Goal: Information Seeking & Learning: Learn about a topic

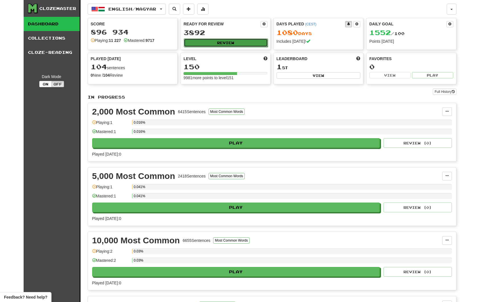
click at [223, 40] on button "Review" at bounding box center [226, 42] width 84 height 9
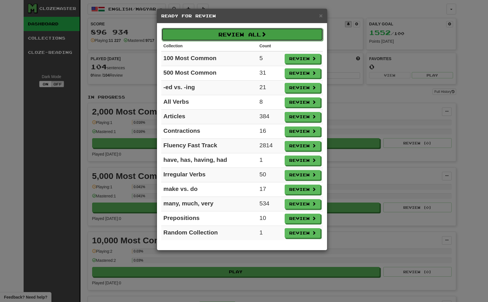
click at [240, 33] on button "Review All" at bounding box center [243, 34] width 162 height 13
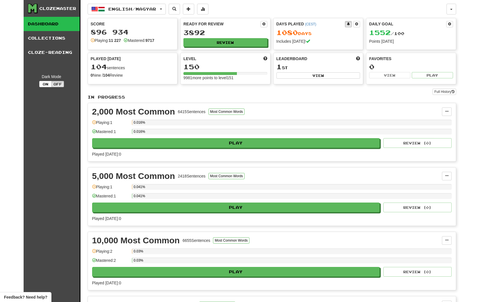
select select "**"
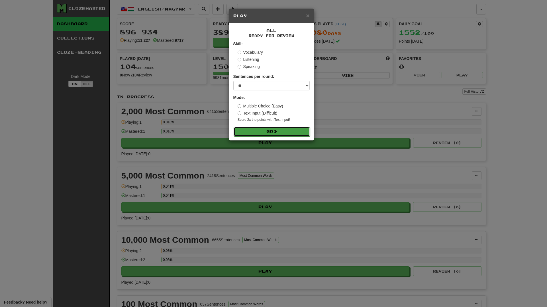
click at [277, 131] on span at bounding box center [275, 132] width 4 height 4
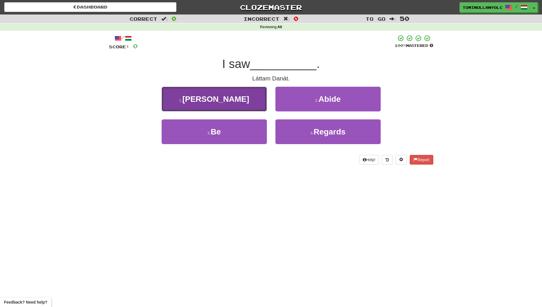
click at [257, 96] on button "1 . Dana" at bounding box center [214, 99] width 105 height 25
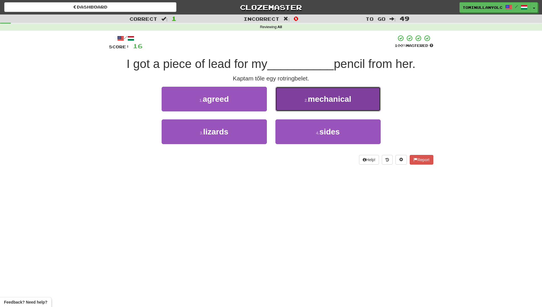
click at [285, 98] on button "2 . mechanical" at bounding box center [328, 99] width 105 height 25
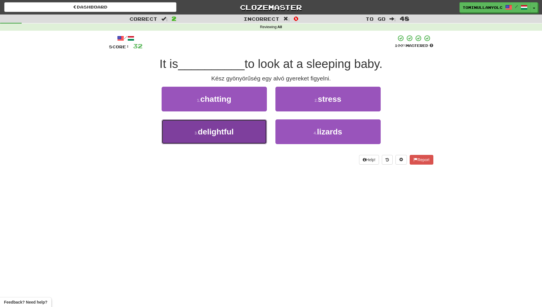
click at [260, 130] on button "3 . delightful" at bounding box center [214, 132] width 105 height 25
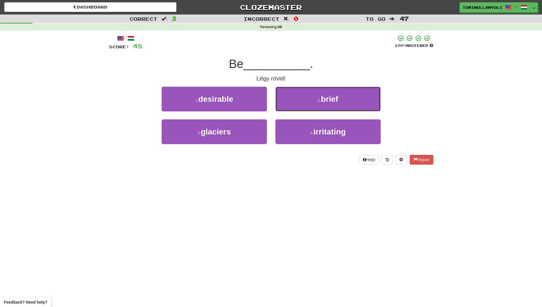
click at [289, 87] on button "2 . brief" at bounding box center [328, 99] width 105 height 25
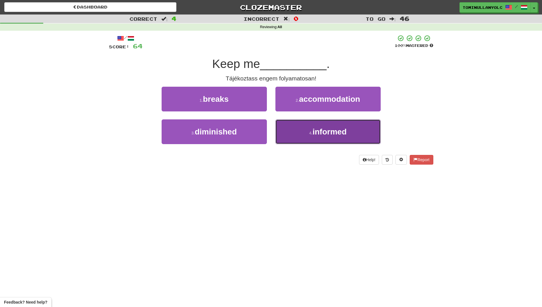
click at [281, 126] on button "4 . informed" at bounding box center [328, 132] width 105 height 25
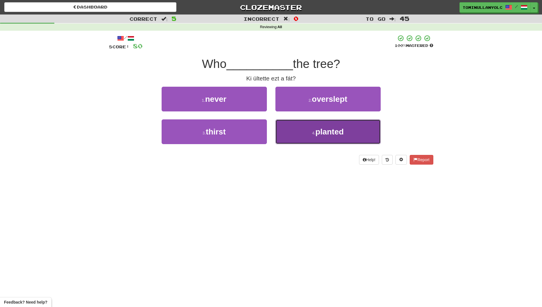
click at [281, 128] on button "4 . planted" at bounding box center [328, 132] width 105 height 25
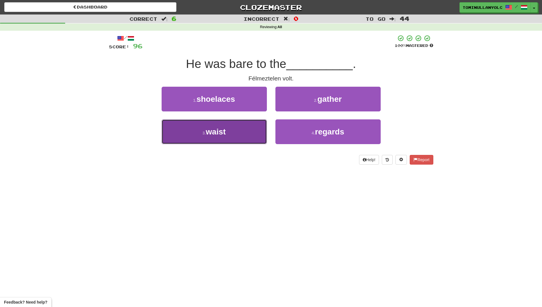
click at [259, 130] on button "3 . waist" at bounding box center [214, 132] width 105 height 25
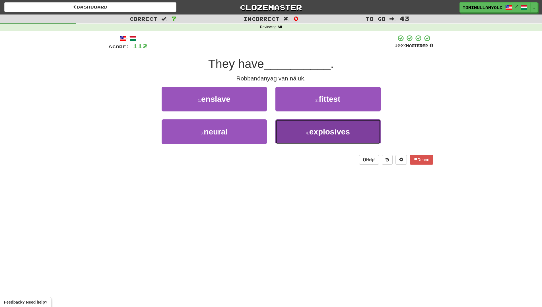
click at [278, 128] on button "4 . explosives" at bounding box center [328, 132] width 105 height 25
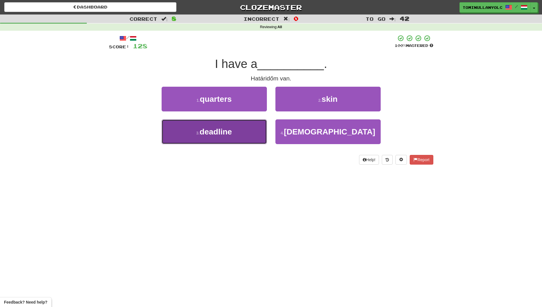
click at [260, 128] on button "3 . deadline" at bounding box center [214, 132] width 105 height 25
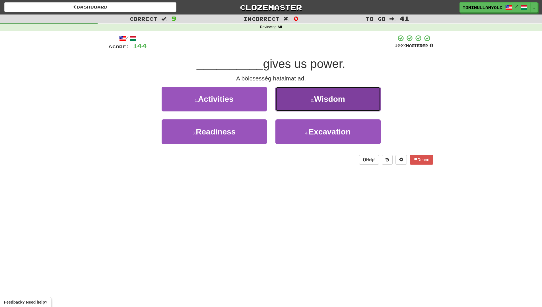
click at [286, 104] on button "2 . Wisdom" at bounding box center [328, 99] width 105 height 25
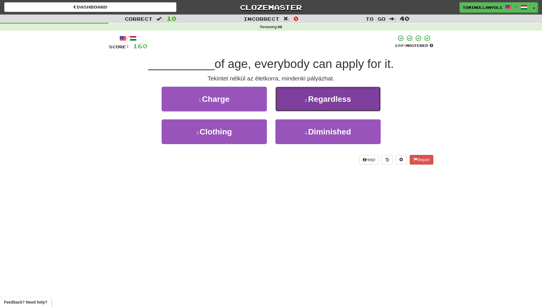
click at [289, 102] on button "2 . Regardless" at bounding box center [328, 99] width 105 height 25
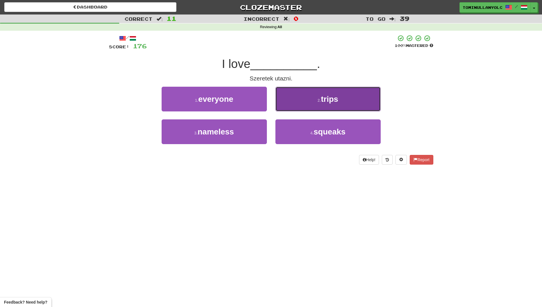
click at [295, 105] on button "2 . trips" at bounding box center [328, 99] width 105 height 25
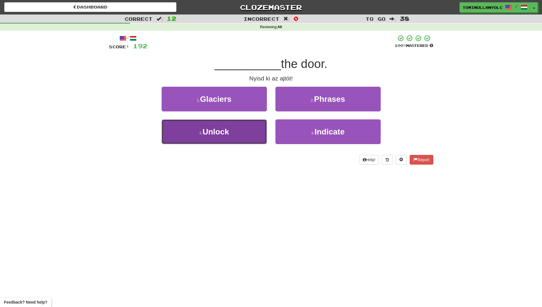
click at [256, 132] on button "3 . Unlock" at bounding box center [214, 132] width 105 height 25
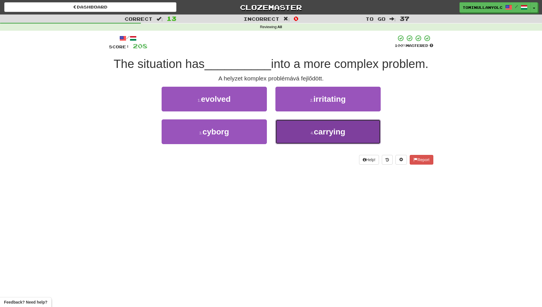
click at [282, 126] on button "4 . carrying" at bounding box center [328, 132] width 105 height 25
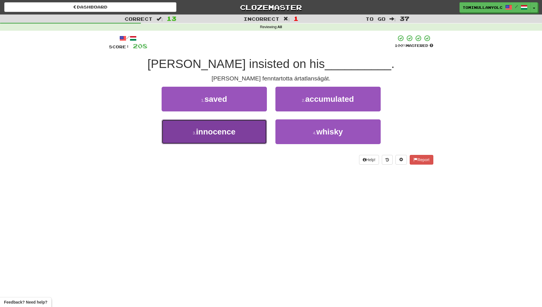
click at [261, 123] on button "3 . innocence" at bounding box center [214, 132] width 105 height 25
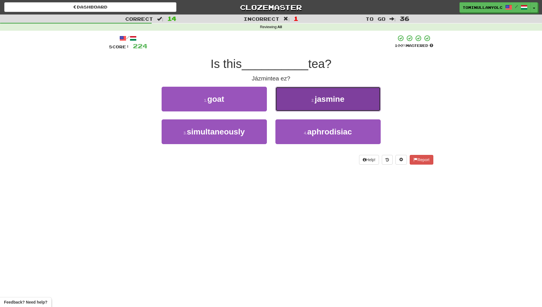
click at [279, 109] on button "2 . jasmine" at bounding box center [328, 99] width 105 height 25
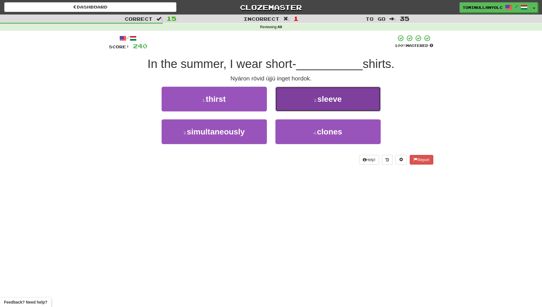
click at [276, 108] on button "2 . sleeve" at bounding box center [328, 99] width 105 height 25
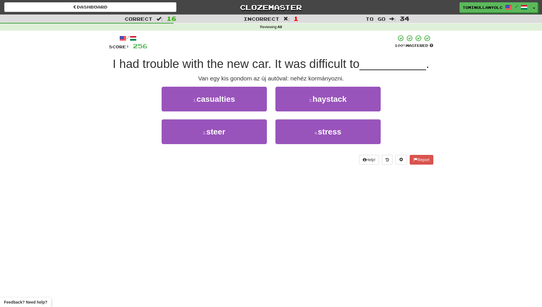
click at [214, 177] on div "Dashboard Clozemaster tominullanyolc / Toggle Dropdown Dashboard Leaderboard Ac…" at bounding box center [271, 153] width 542 height 307
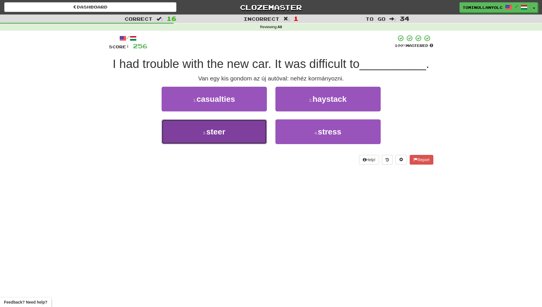
click at [259, 126] on button "3 . steer" at bounding box center [214, 132] width 105 height 25
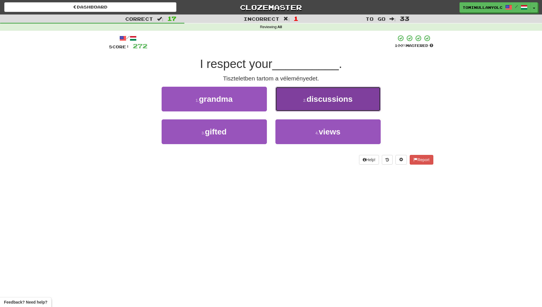
click at [283, 102] on button "2 . discussions" at bounding box center [328, 99] width 105 height 25
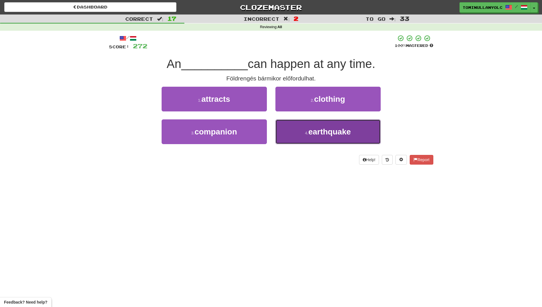
click at [283, 122] on button "4 . earthquake" at bounding box center [328, 132] width 105 height 25
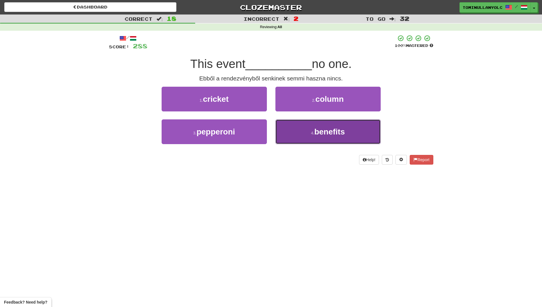
click at [279, 130] on button "4 . benefits" at bounding box center [328, 132] width 105 height 25
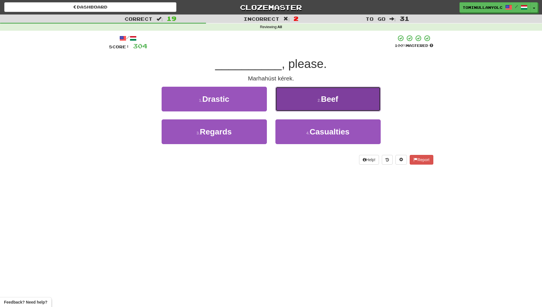
click at [280, 103] on button "2 . Beef" at bounding box center [328, 99] width 105 height 25
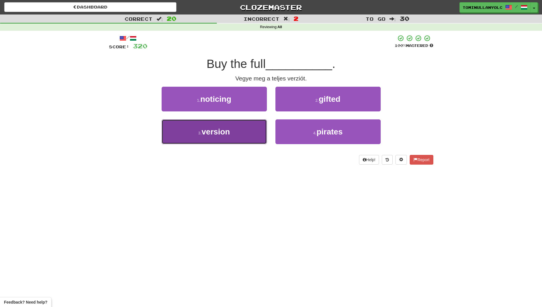
click at [257, 128] on button "3 . version" at bounding box center [214, 132] width 105 height 25
click at [258, 123] on button "3 . recover" at bounding box center [214, 132] width 105 height 25
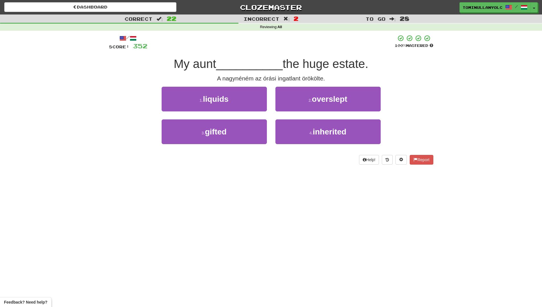
click at [155, 216] on div "Dashboard Clozemaster tominullanyolc / Toggle Dropdown Dashboard Leaderboard Ac…" at bounding box center [271, 153] width 542 height 307
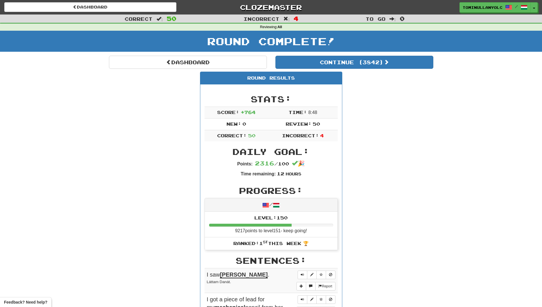
click at [186, 53] on div "Round Complete!" at bounding box center [271, 43] width 542 height 25
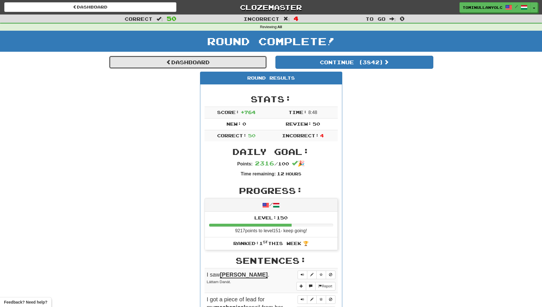
click at [186, 59] on link "Dashboard" at bounding box center [188, 62] width 158 height 13
